Goal: Navigation & Orientation: Find specific page/section

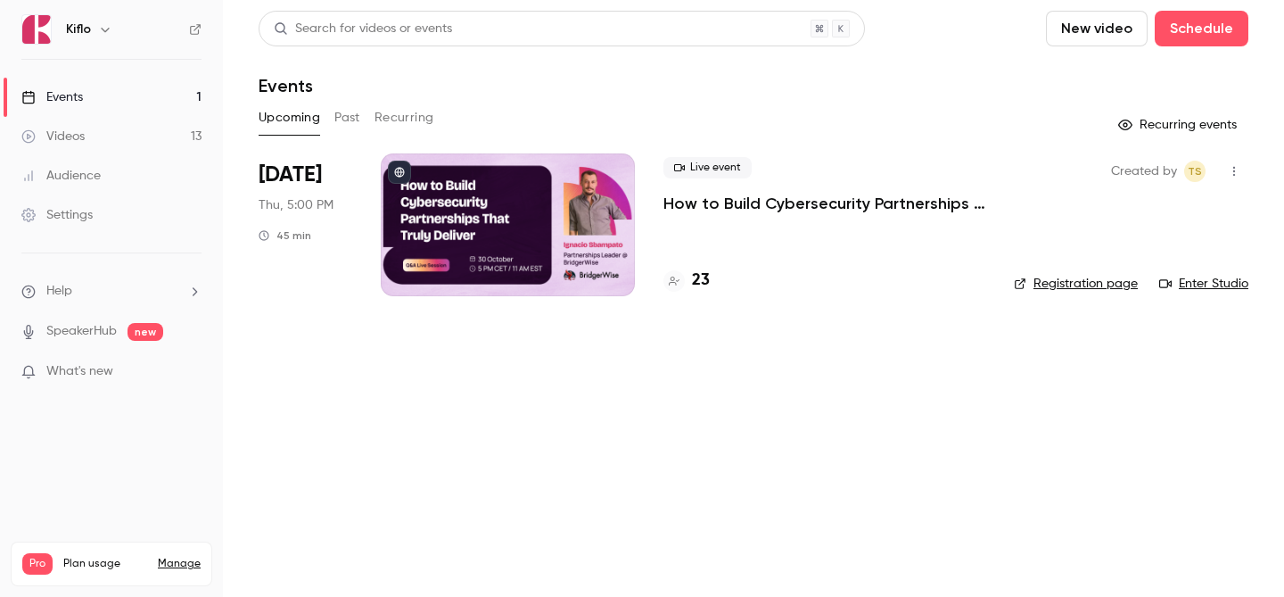
click at [709, 291] on div "23" at bounding box center [825, 280] width 322 height 24
click at [702, 284] on h4 "23" at bounding box center [701, 280] width 18 height 24
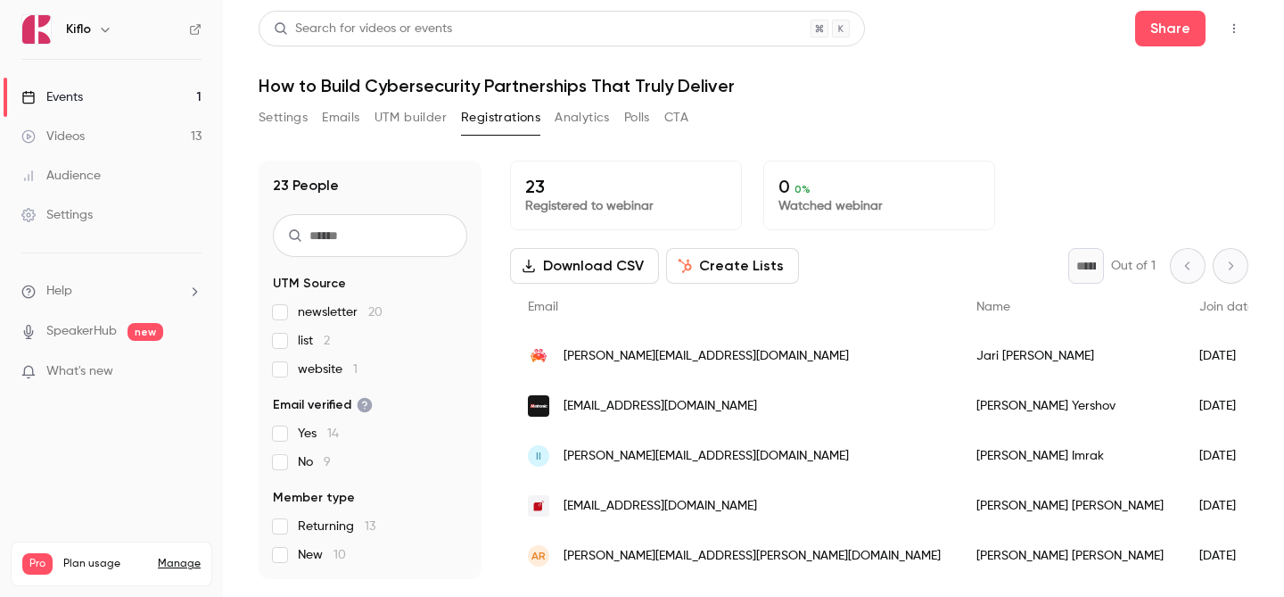
click at [105, 95] on link "Events 1" at bounding box center [111, 97] width 223 height 39
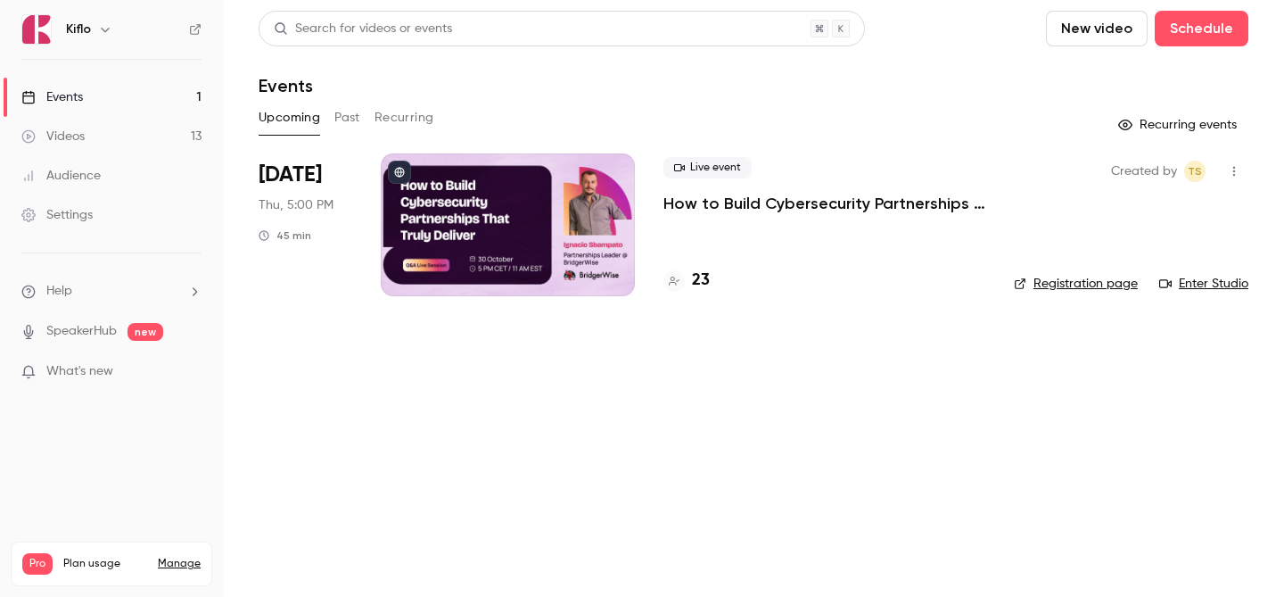
click at [191, 93] on link "Events 1" at bounding box center [111, 97] width 223 height 39
click at [160, 106] on link "Events 1" at bounding box center [111, 97] width 223 height 39
click at [153, 97] on link "Events 1" at bounding box center [111, 97] width 223 height 39
click at [176, 82] on link "Events 1" at bounding box center [111, 97] width 223 height 39
click at [146, 96] on link "Events 1" at bounding box center [111, 97] width 223 height 39
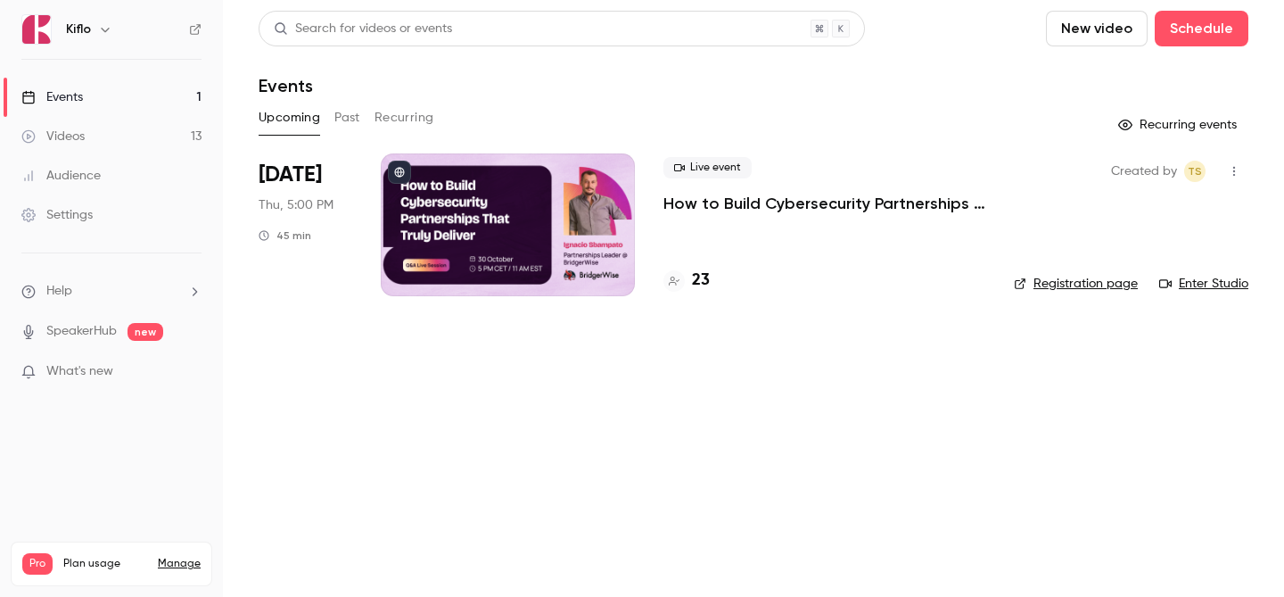
click at [173, 110] on link "Events 1" at bounding box center [111, 97] width 223 height 39
click at [165, 98] on link "Events 1" at bounding box center [111, 97] width 223 height 39
click at [161, 111] on link "Events 1" at bounding box center [111, 97] width 223 height 39
click at [163, 150] on link "Videos 13" at bounding box center [111, 136] width 223 height 39
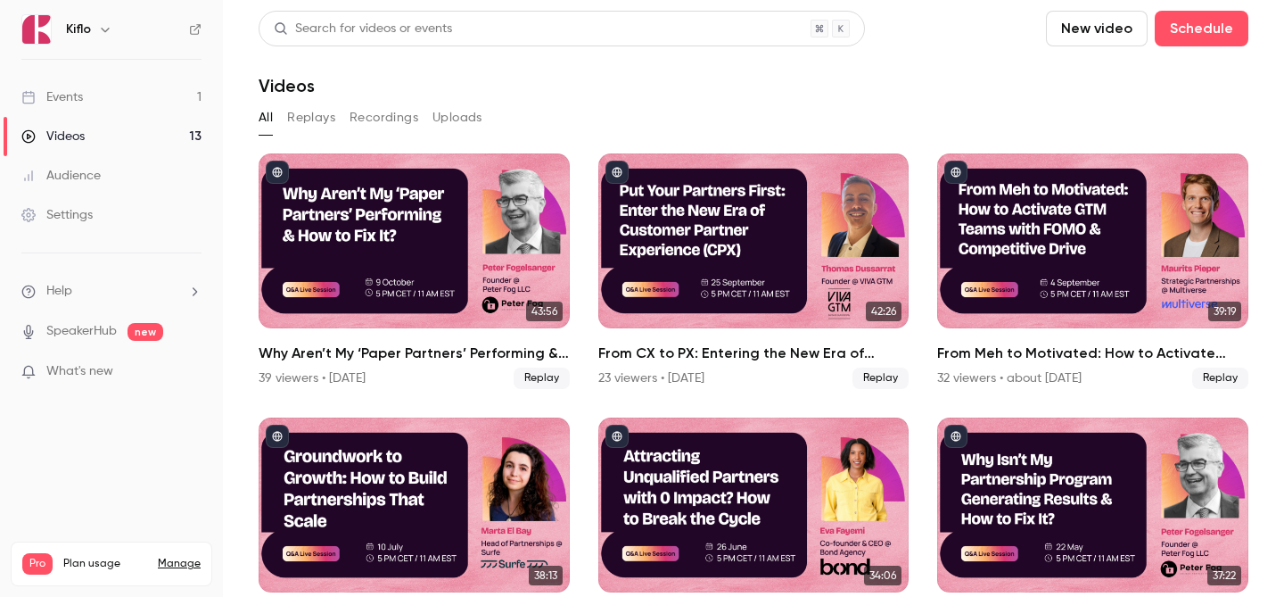
click at [162, 98] on link "Events 1" at bounding box center [111, 97] width 223 height 39
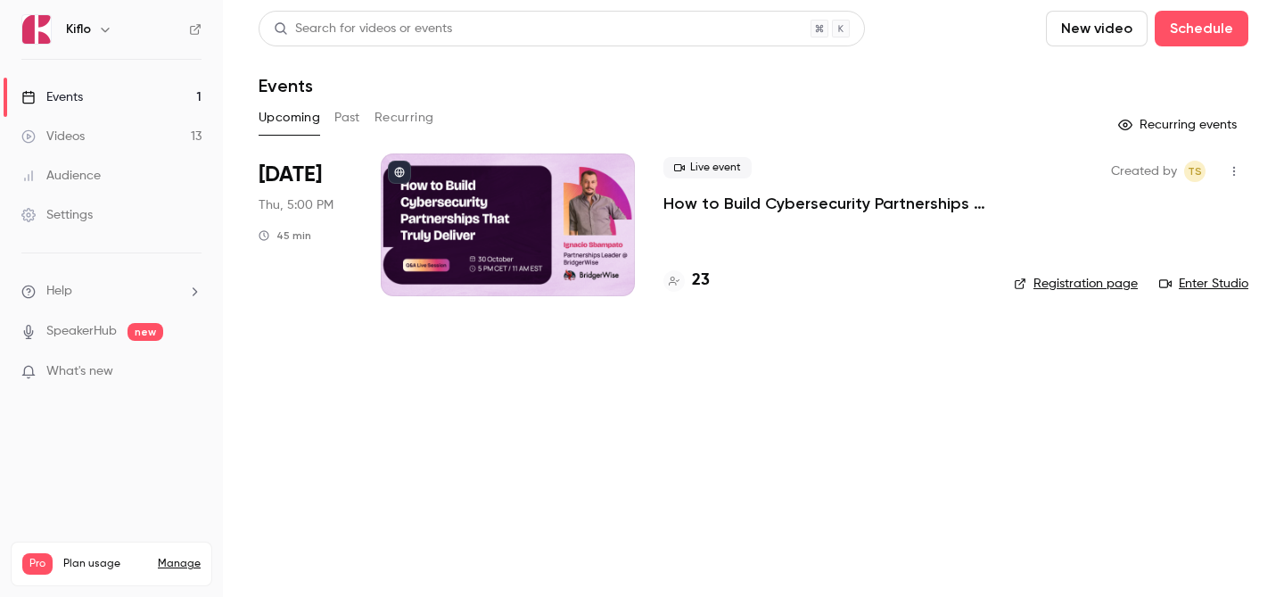
click at [141, 102] on link "Events 1" at bounding box center [111, 97] width 223 height 39
click at [141, 114] on link "Events 1" at bounding box center [111, 97] width 223 height 39
click at [141, 122] on link "Videos 13" at bounding box center [111, 136] width 223 height 39
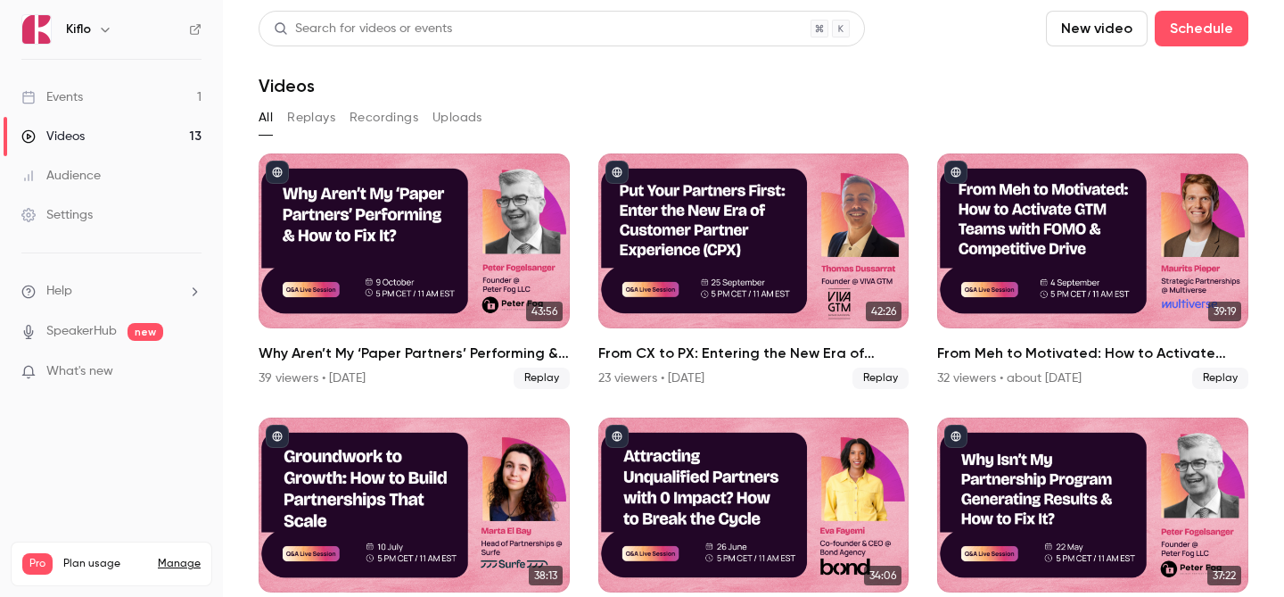
click at [141, 107] on link "Events 1" at bounding box center [111, 97] width 223 height 39
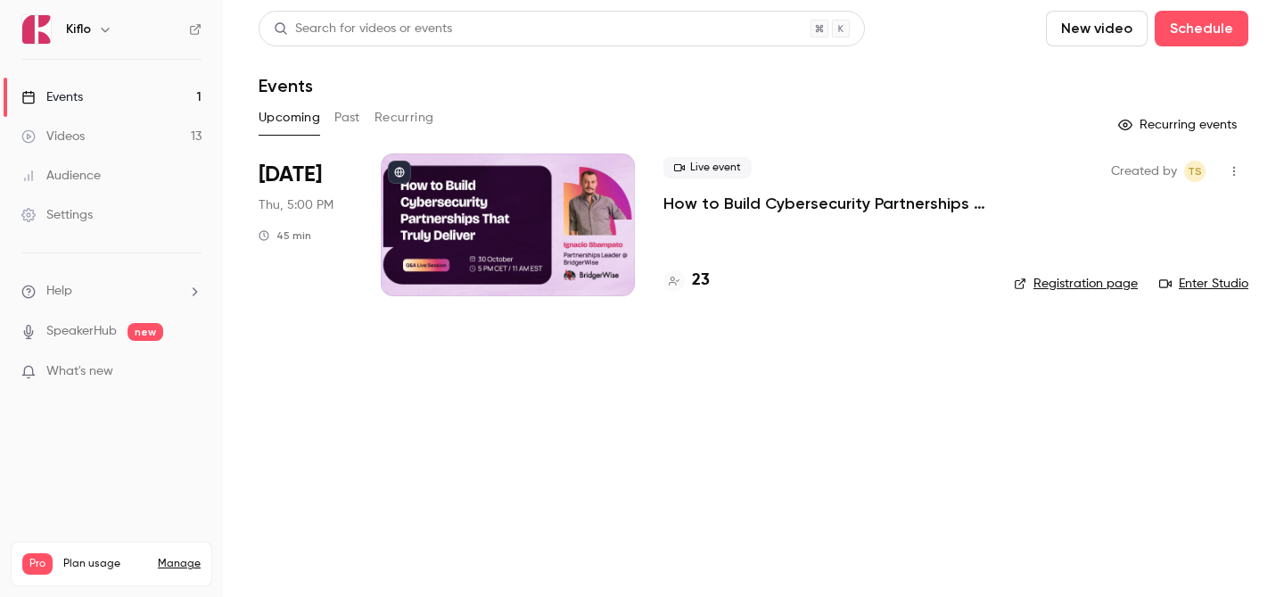
click at [141, 107] on link "Events 1" at bounding box center [111, 97] width 223 height 39
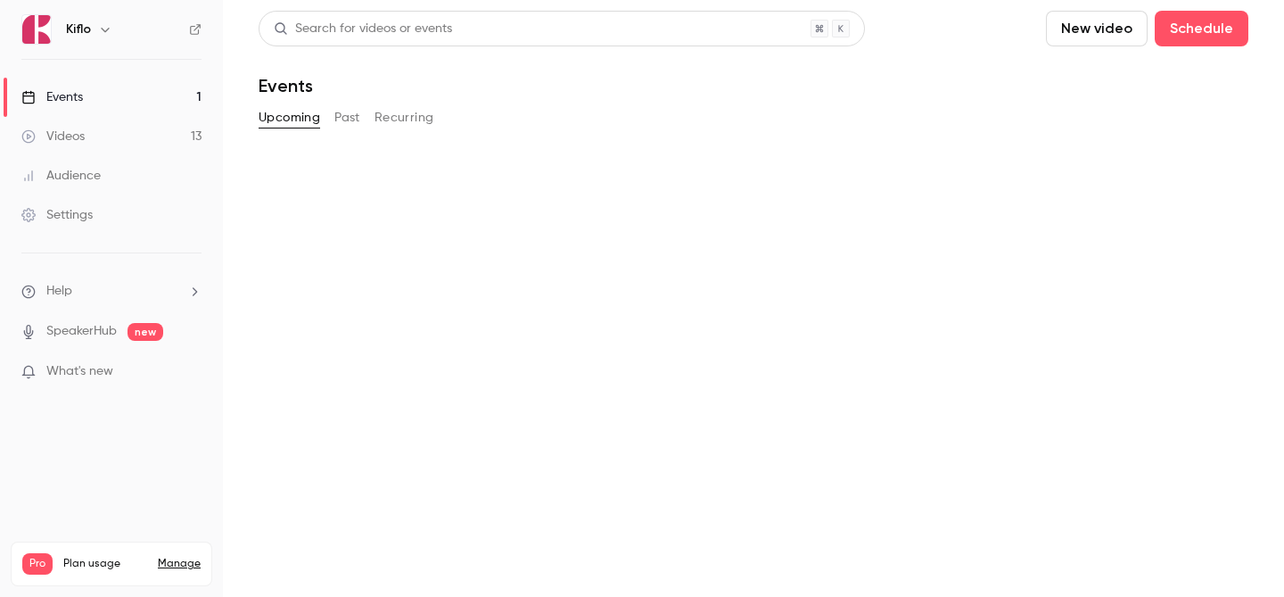
click at [141, 107] on link "Events 1" at bounding box center [111, 97] width 223 height 39
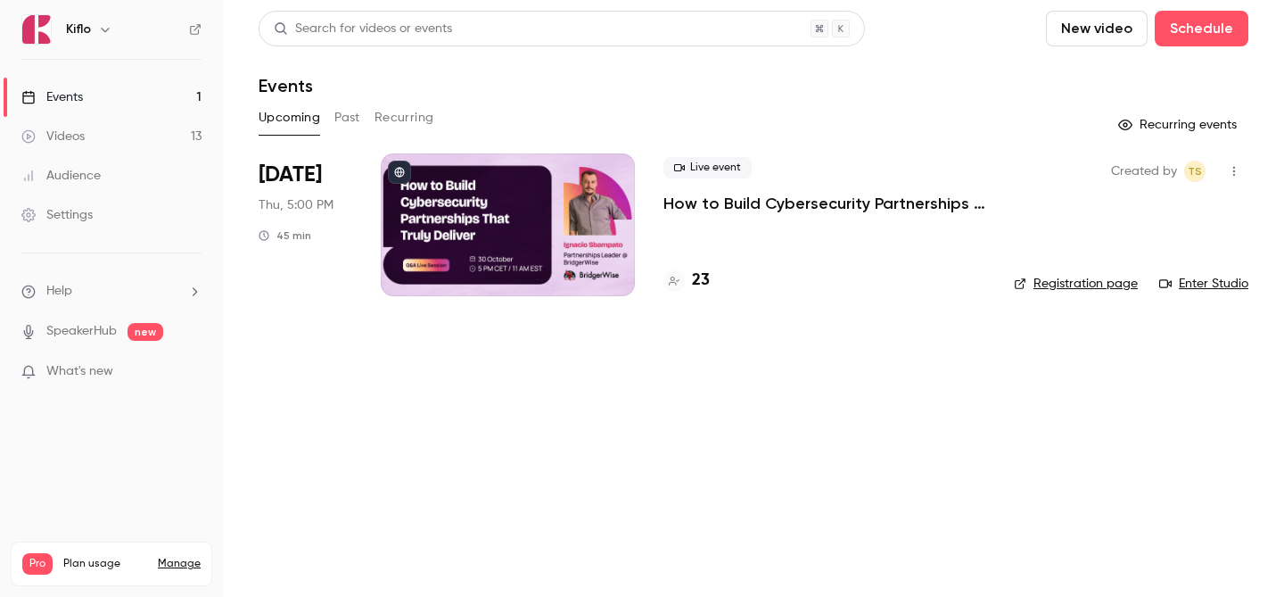
click at [141, 107] on link "Events 1" at bounding box center [111, 97] width 223 height 39
click at [103, 73] on ul "Events 1 Videos 13 Audience Settings" at bounding box center [111, 156] width 223 height 193
click at [103, 76] on ul "Events 1 Videos 13 Audience Settings" at bounding box center [111, 156] width 223 height 193
click at [100, 87] on link "Events 1" at bounding box center [111, 97] width 223 height 39
click at [162, 104] on link "Events 1" at bounding box center [111, 97] width 223 height 39
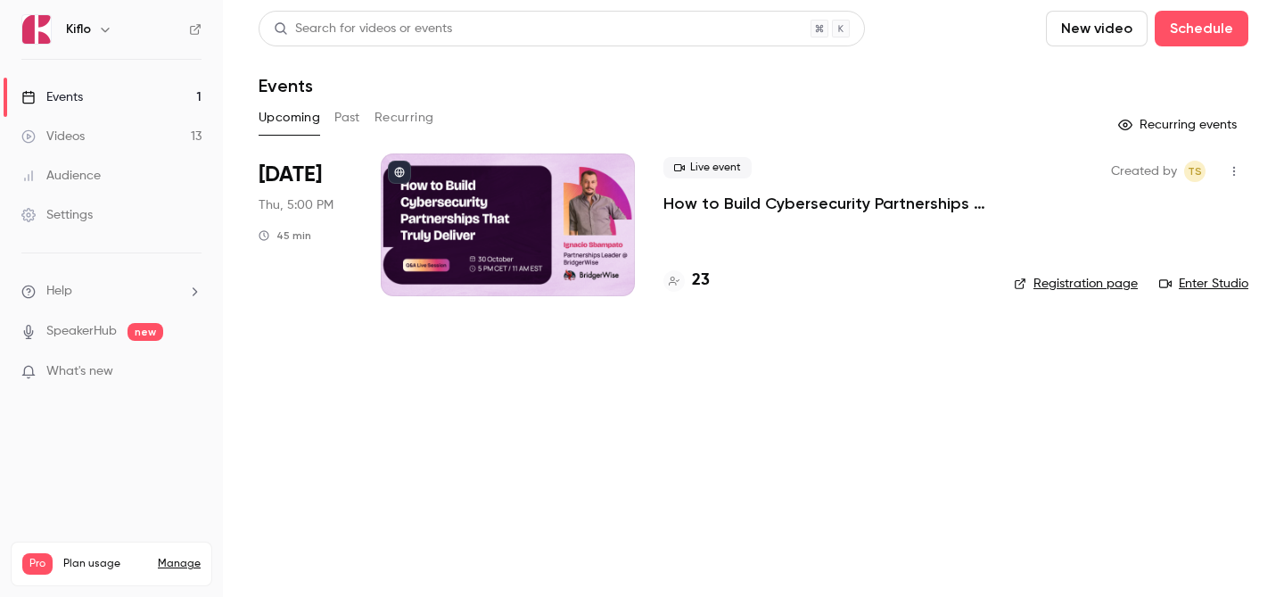
click at [154, 128] on link "Videos 13" at bounding box center [111, 136] width 223 height 39
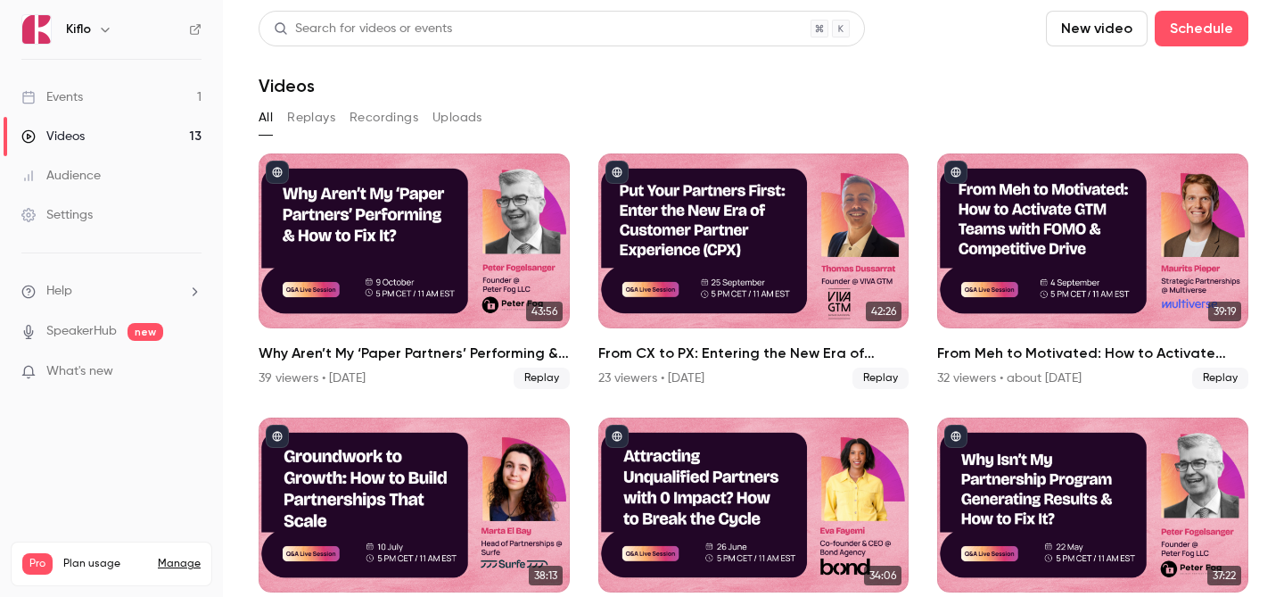
click at [139, 93] on link "Events 1" at bounding box center [111, 97] width 223 height 39
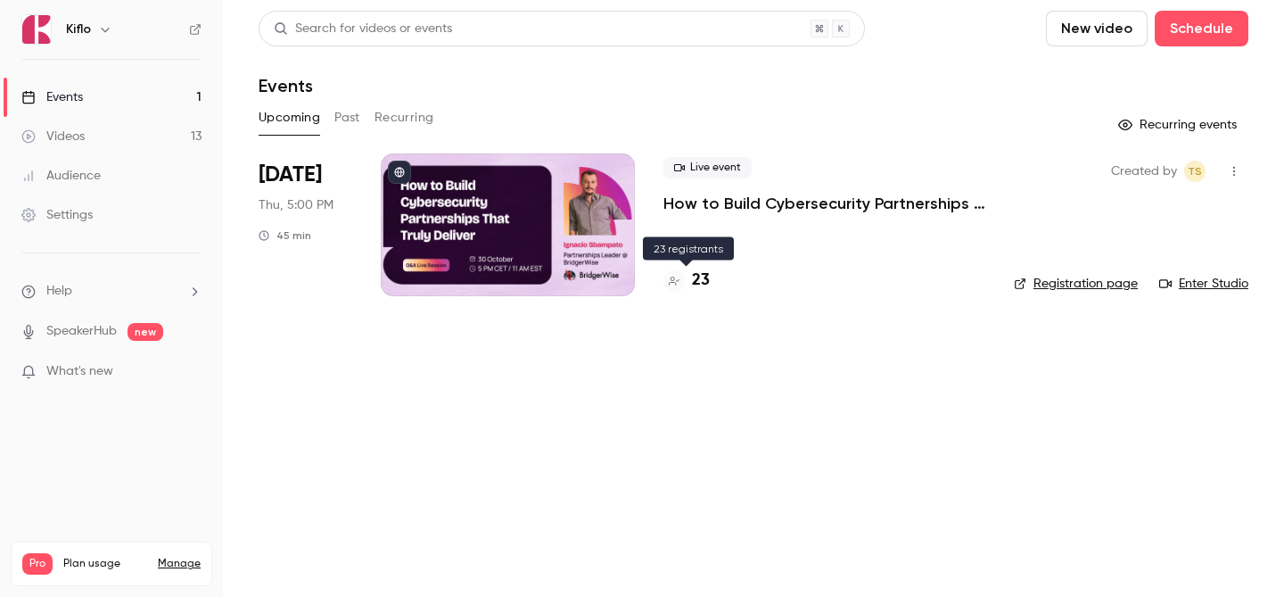
click at [705, 289] on h4 "23" at bounding box center [701, 280] width 18 height 24
click at [162, 83] on link "Events 1" at bounding box center [111, 97] width 223 height 39
click at [698, 290] on h4 "24" at bounding box center [701, 280] width 18 height 24
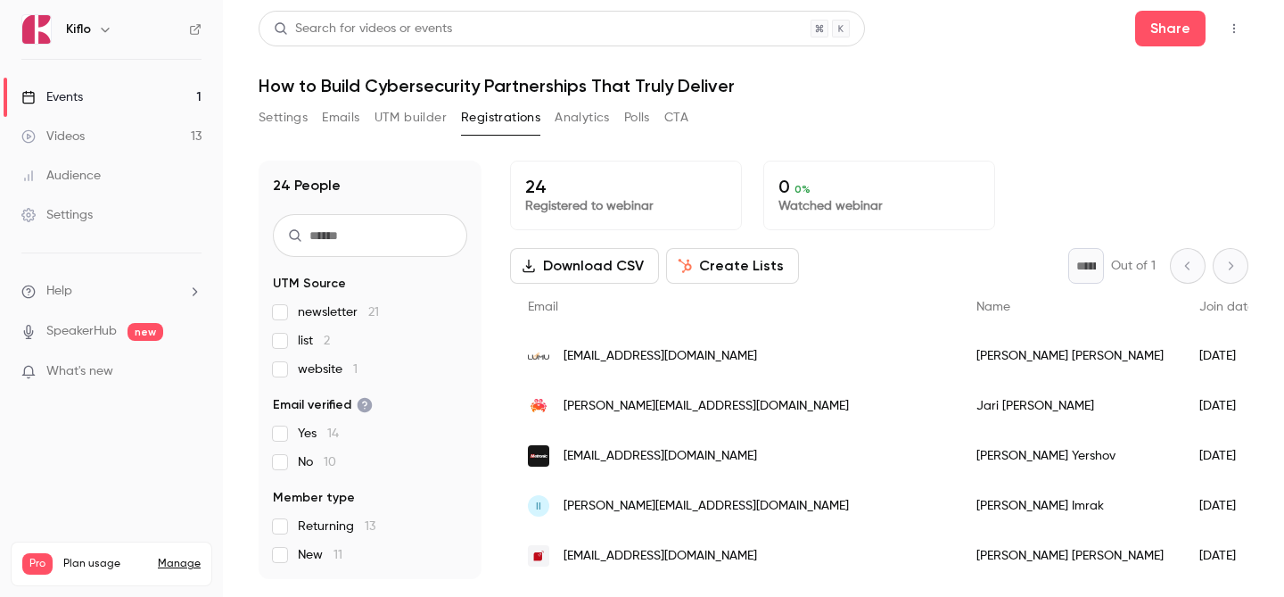
click at [158, 103] on link "Events 1" at bounding box center [111, 97] width 223 height 39
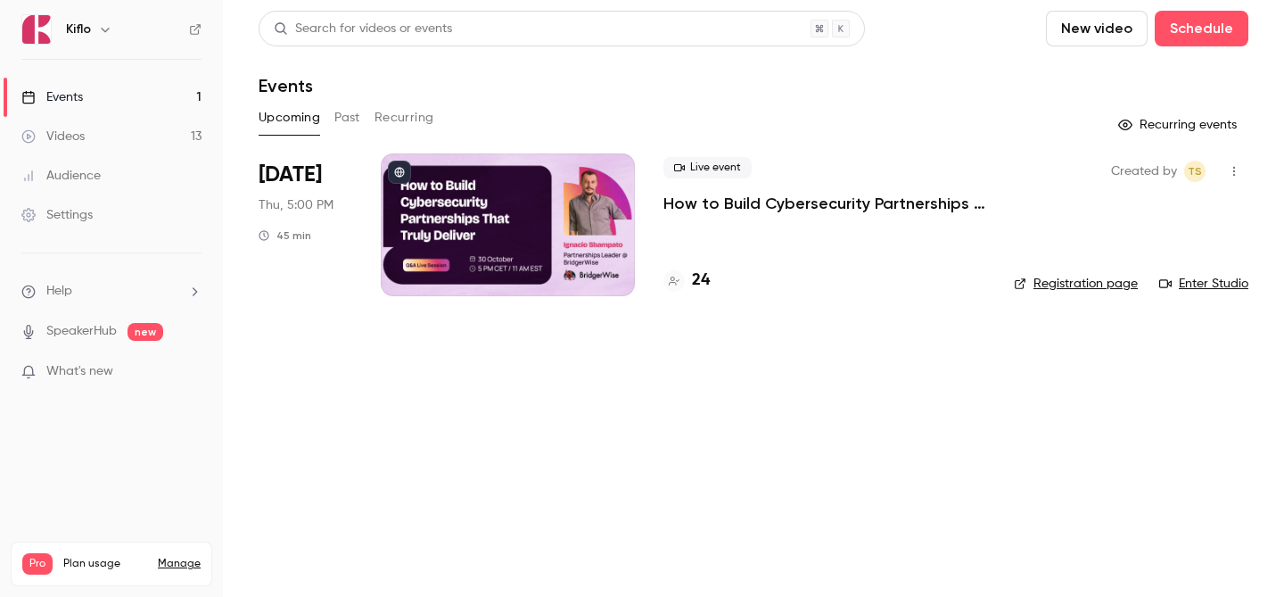
click at [177, 94] on link "Events 1" at bounding box center [111, 97] width 223 height 39
click at [674, 285] on icon at bounding box center [674, 281] width 11 height 11
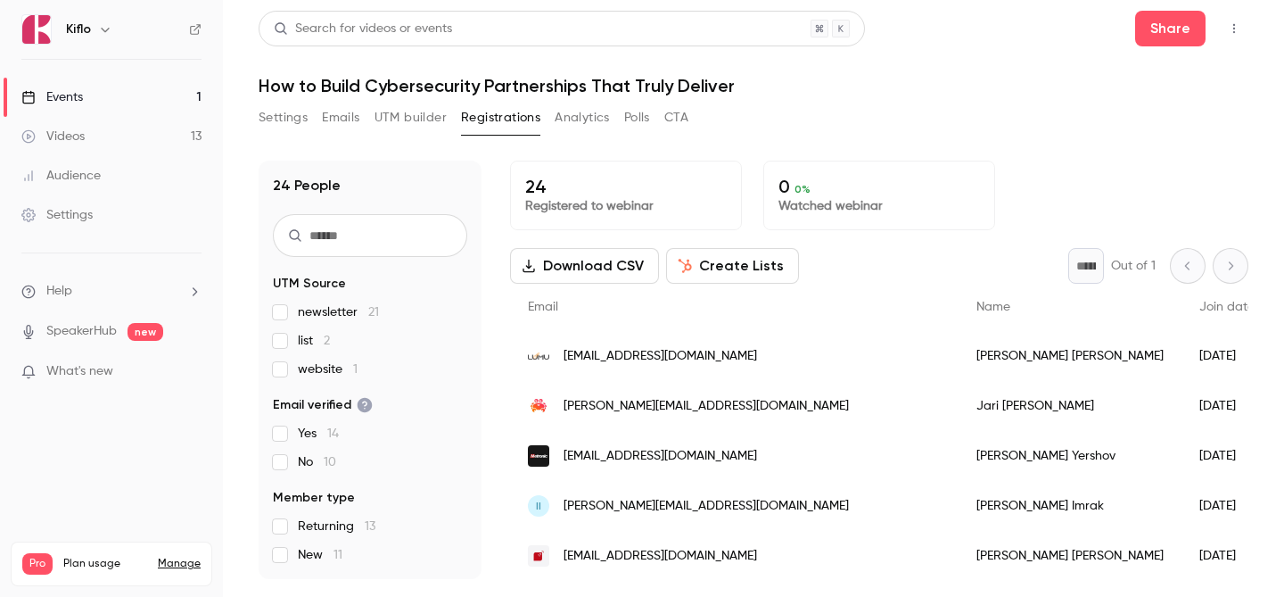
click at [185, 138] on link "Videos 13" at bounding box center [111, 136] width 223 height 39
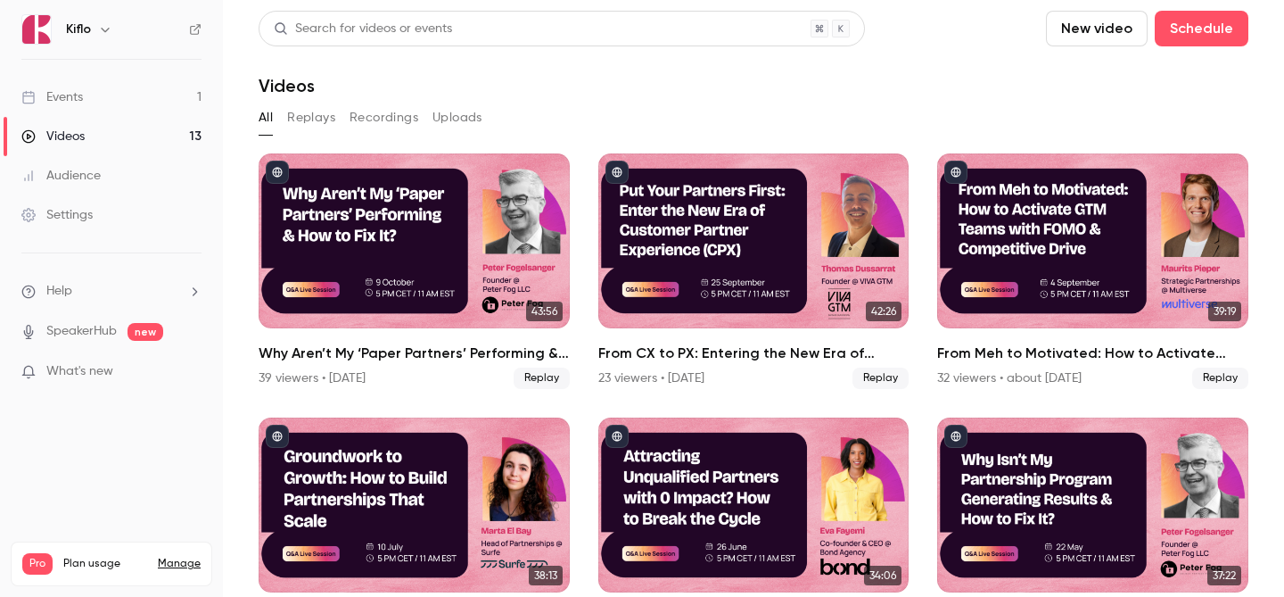
click at [155, 105] on link "Events 1" at bounding box center [111, 97] width 223 height 39
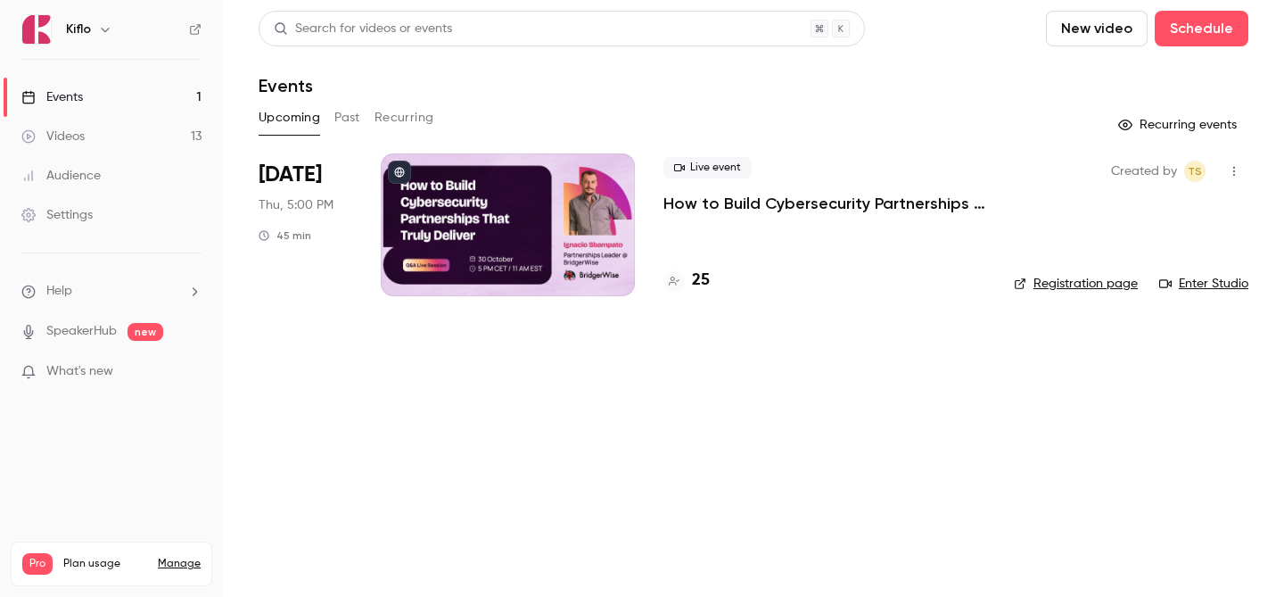
click at [124, 108] on link "Events 1" at bounding box center [111, 97] width 223 height 39
click at [703, 286] on h4 "26" at bounding box center [701, 280] width 18 height 24
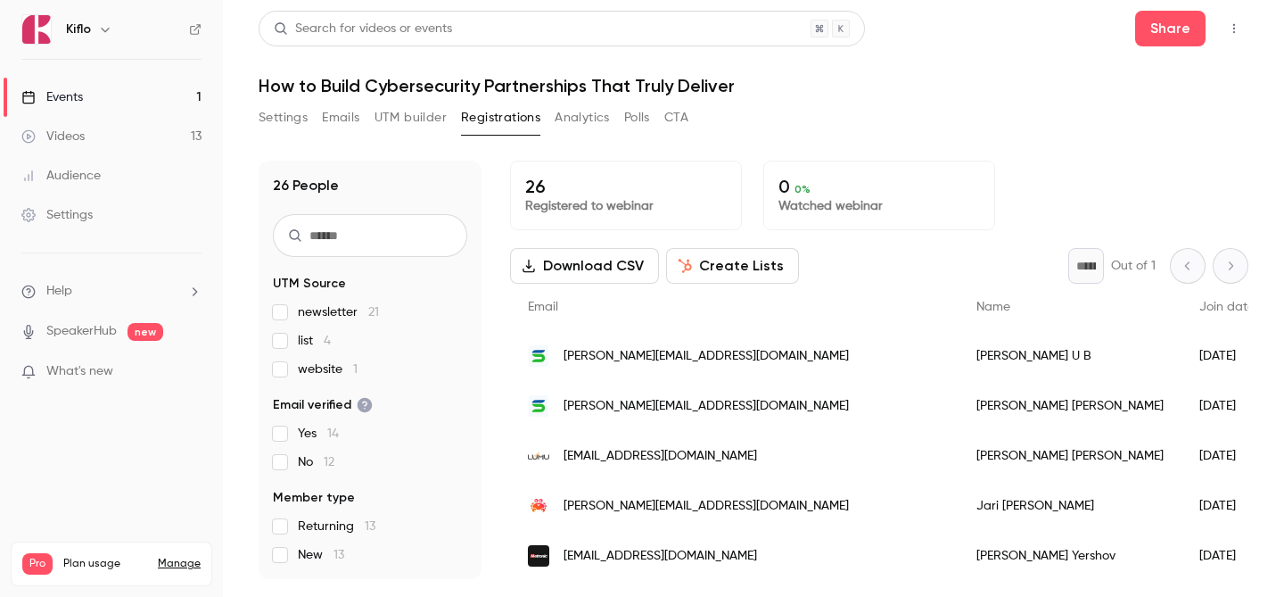
click at [117, 94] on link "Events 1" at bounding box center [111, 97] width 223 height 39
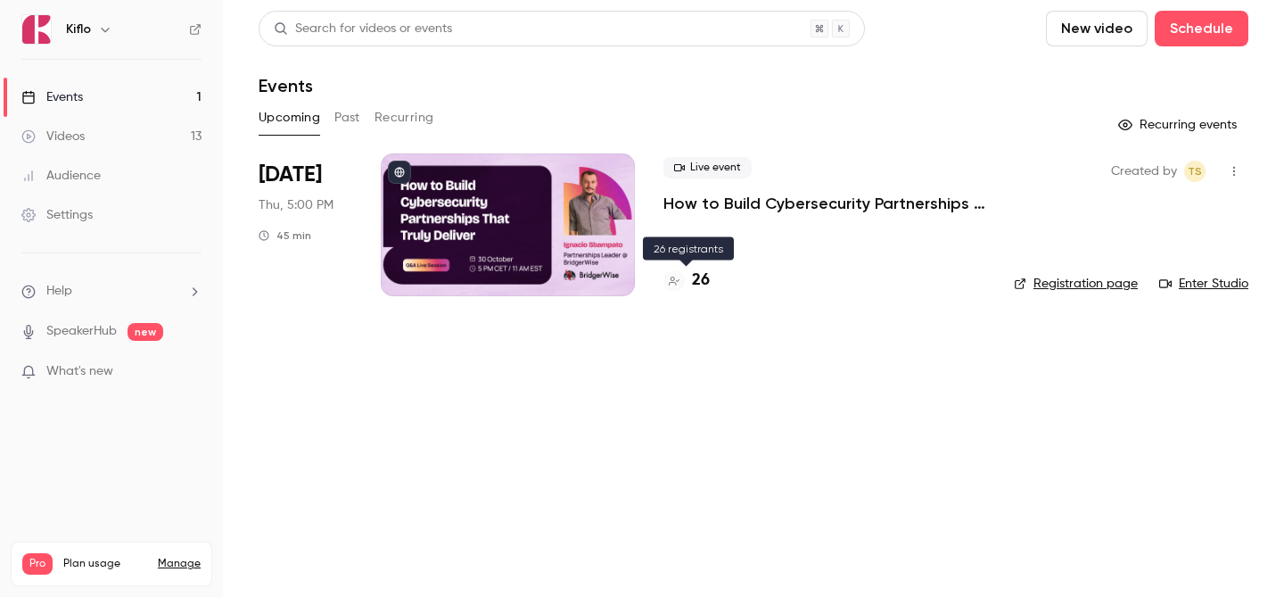
click at [701, 290] on h4 "26" at bounding box center [701, 280] width 18 height 24
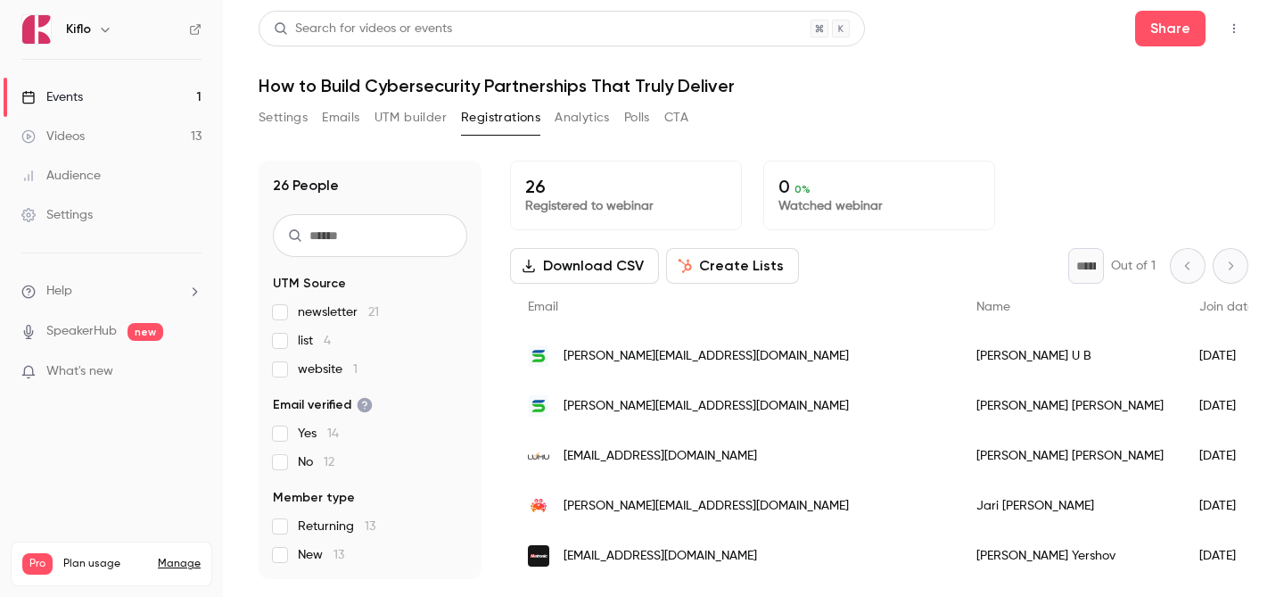
click at [107, 89] on link "Events 1" at bounding box center [111, 97] width 223 height 39
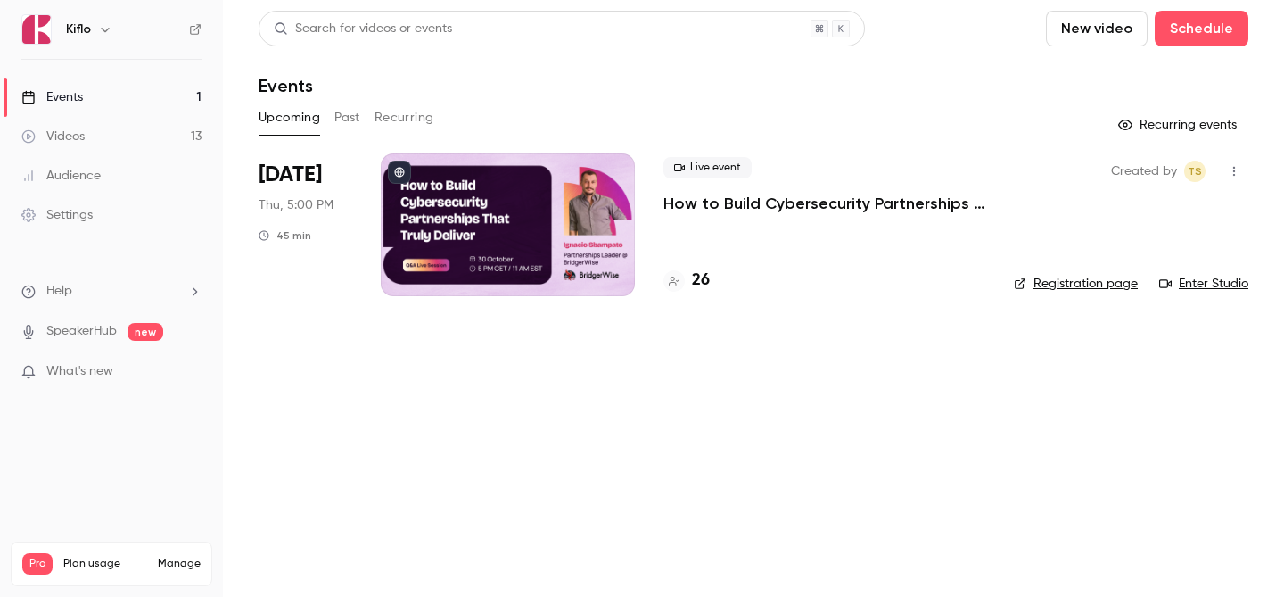
click at [176, 92] on link "Events 1" at bounding box center [111, 97] width 223 height 39
click at [172, 91] on link "Events 1" at bounding box center [111, 97] width 223 height 39
click at [133, 98] on link "Events 1" at bounding box center [111, 97] width 223 height 39
click at [179, 105] on link "Events 1" at bounding box center [111, 97] width 223 height 39
click at [106, 88] on link "Events 1" at bounding box center [111, 97] width 223 height 39
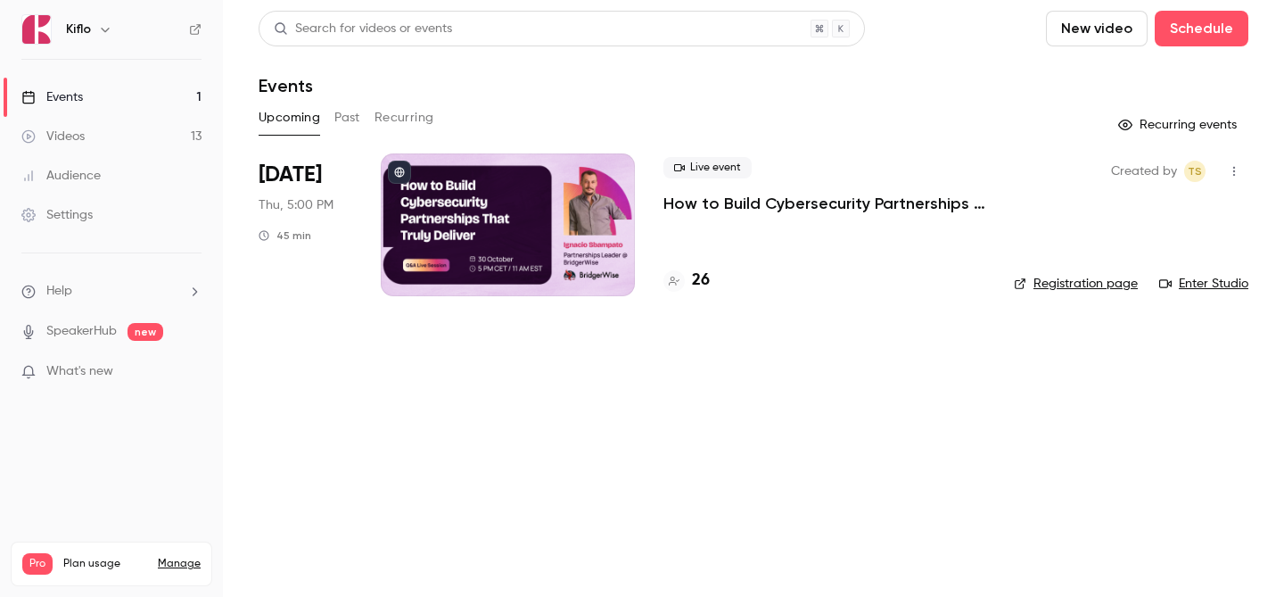
click at [169, 70] on ul "Events 1 Videos 13 Audience Settings" at bounding box center [111, 156] width 223 height 193
click at [169, 90] on link "Events 1" at bounding box center [111, 97] width 223 height 39
